Goal: Information Seeking & Learning: Learn about a topic

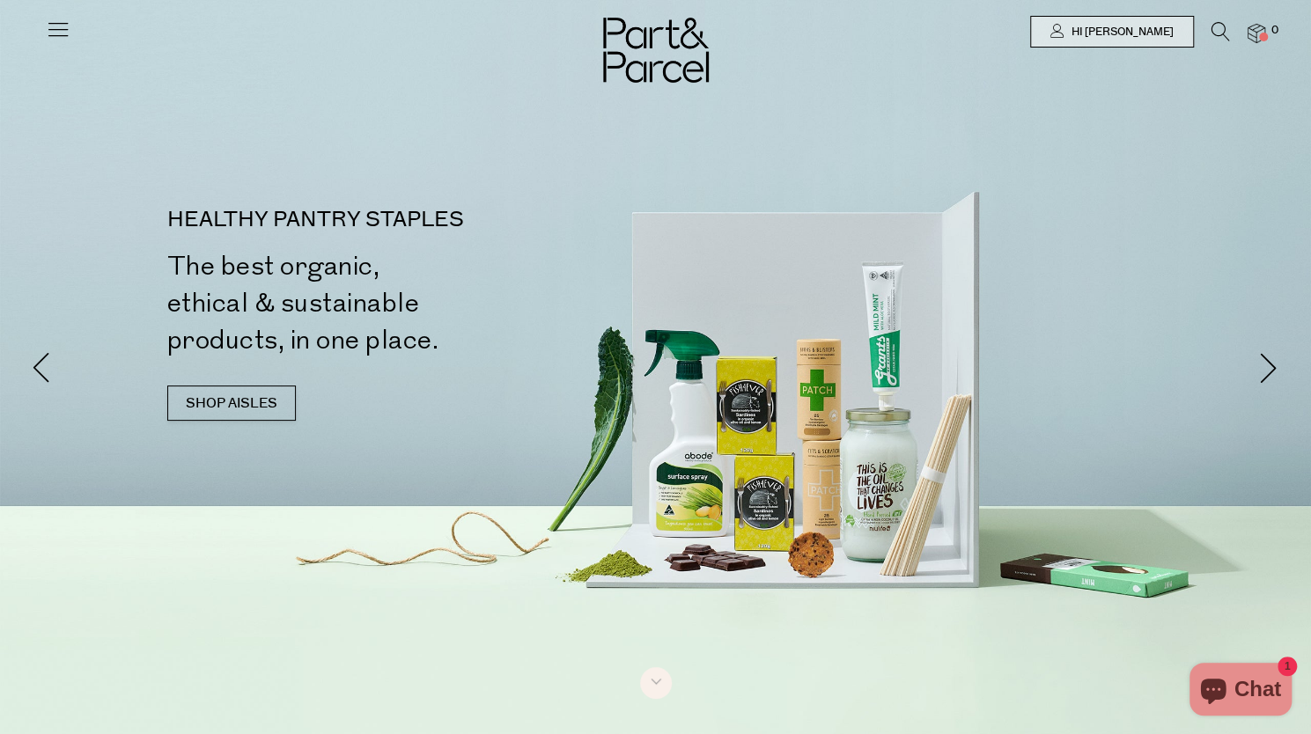
click at [56, 24] on icon at bounding box center [58, 29] width 25 height 25
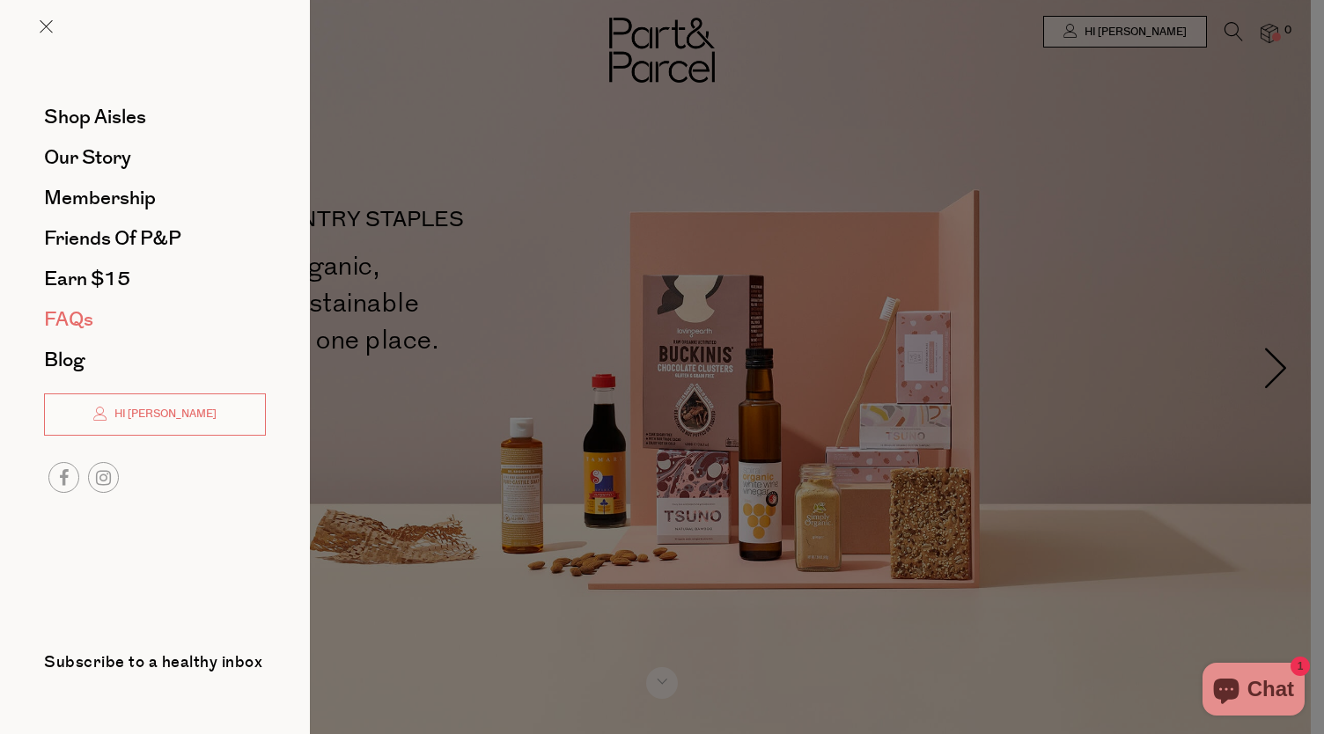
click at [86, 306] on span "FAQs" at bounding box center [68, 320] width 49 height 28
